Goal: Transaction & Acquisition: Subscribe to service/newsletter

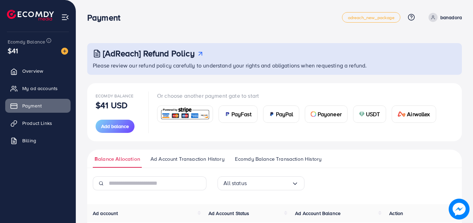
scroll to position [77, 0]
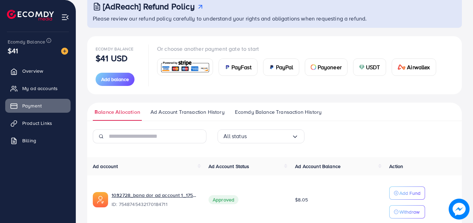
scroll to position [77, 0]
